Goal: Transaction & Acquisition: Purchase product/service

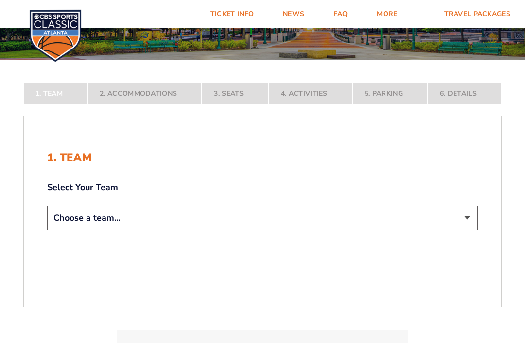
scroll to position [138, 0]
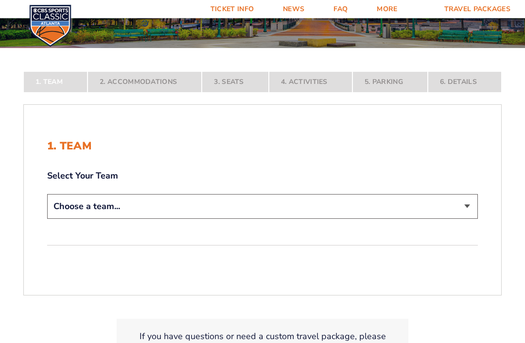
click at [474, 218] on select "Choose a team... [US_STATE] Wildcats [US_STATE] State Buckeyes [US_STATE] Tar H…" at bounding box center [262, 207] width 430 height 25
select select "20108"
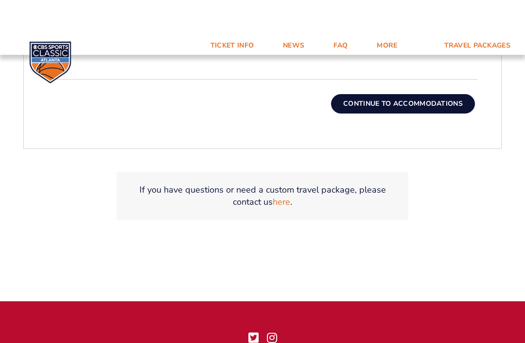
scroll to position [350, 0]
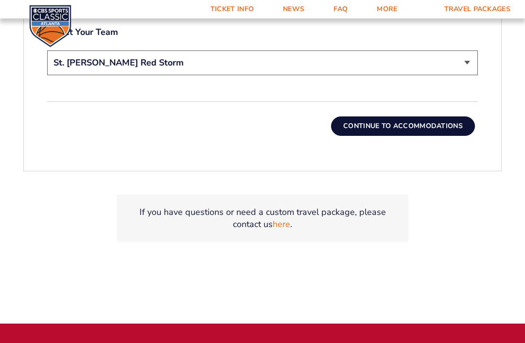
click at [451, 136] on button "Continue To Accommodations" at bounding box center [403, 126] width 144 height 19
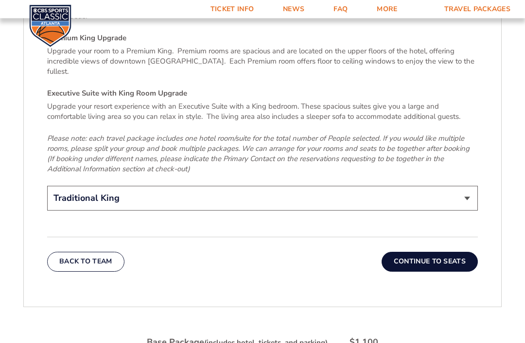
scroll to position [1523, 0]
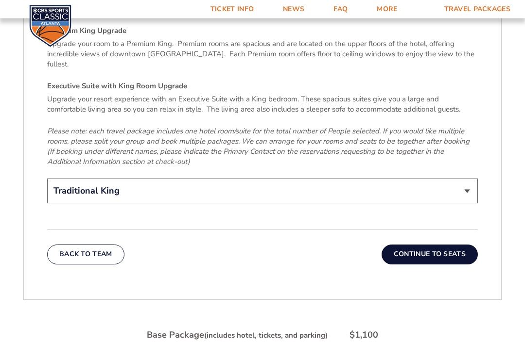
click at [450, 245] on button "Continue To Seats" at bounding box center [429, 254] width 96 height 19
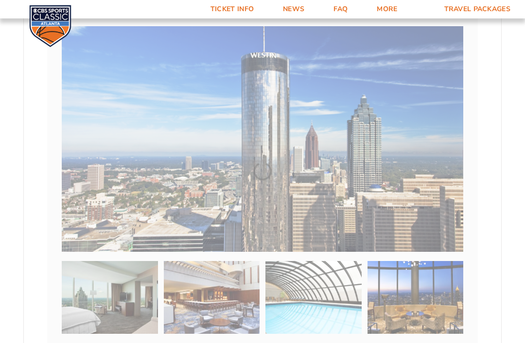
scroll to position [177, 0]
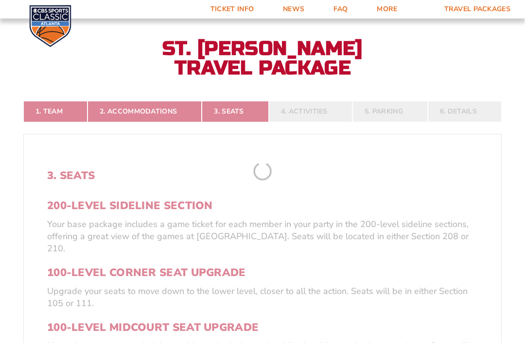
click at [437, 170] on div "3. Seats 200-Level Sideline Section Your base package includes a game ticket fo…" at bounding box center [262, 345] width 477 height 399
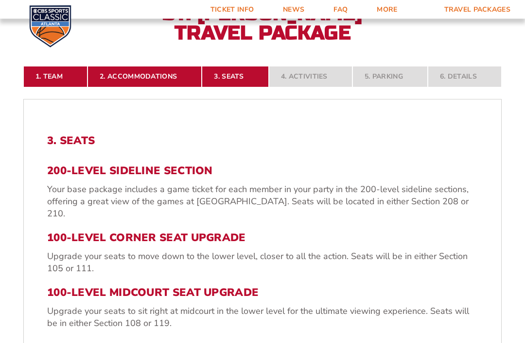
scroll to position [202, 0]
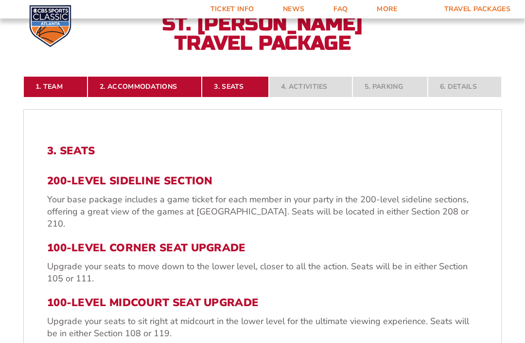
click at [52, 250] on h3 "100-Level Corner Seat Upgrade" at bounding box center [262, 248] width 430 height 13
click at [79, 250] on h3 "100-Level Corner Seat Upgrade" at bounding box center [262, 248] width 430 height 13
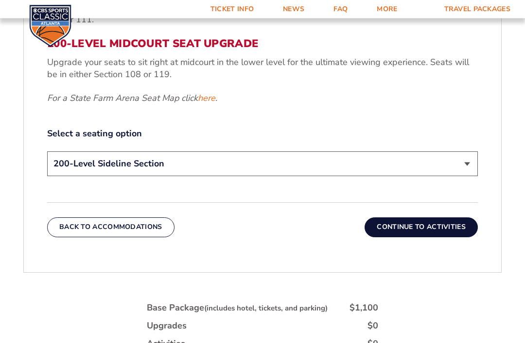
click at [471, 162] on select "200-Level Sideline Section 100-Level Corner Seat Upgrade (+$120 per person) 100…" at bounding box center [262, 164] width 430 height 25
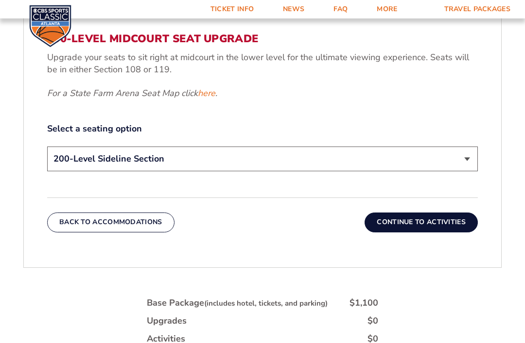
scroll to position [467, 0]
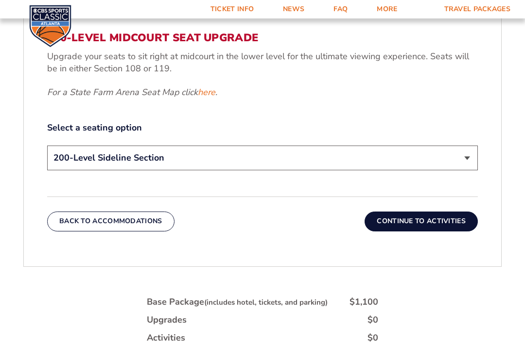
click at [468, 157] on select "200-Level Sideline Section 100-Level Corner Seat Upgrade (+$120 per person) 100…" at bounding box center [262, 158] width 430 height 25
select select "100-Level Corner Seat Upgrade"
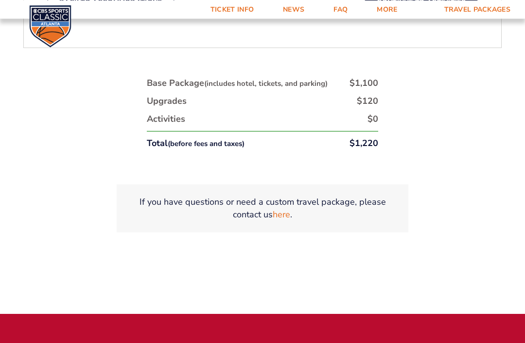
scroll to position [597, 0]
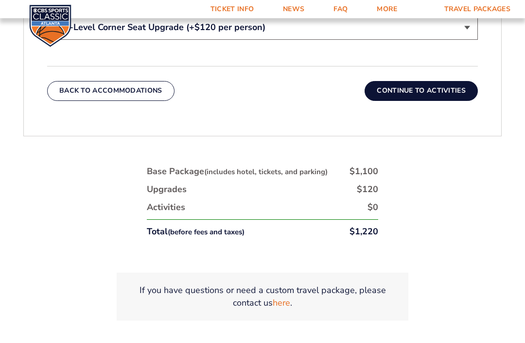
click at [458, 82] on button "Continue To Activities" at bounding box center [420, 91] width 113 height 19
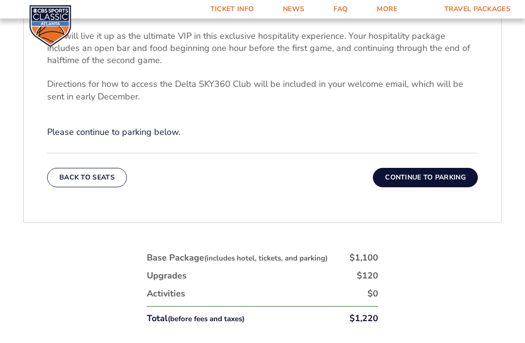
scroll to position [414, 0]
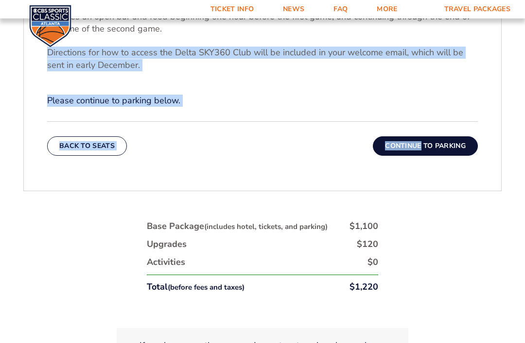
click at [493, 67] on div "4. Hospitality Your base package includes VIP in-arena hospitality in the Delta…" at bounding box center [262, 44] width 477 height 271
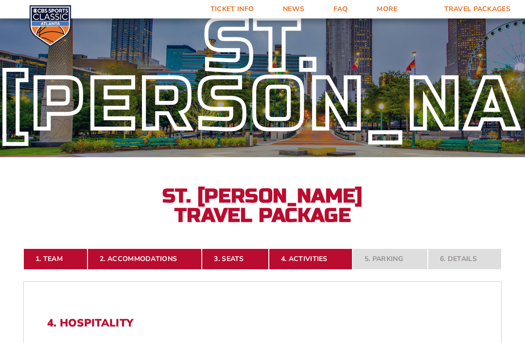
scroll to position [0, 0]
